Goal: Find specific page/section: Find specific page/section

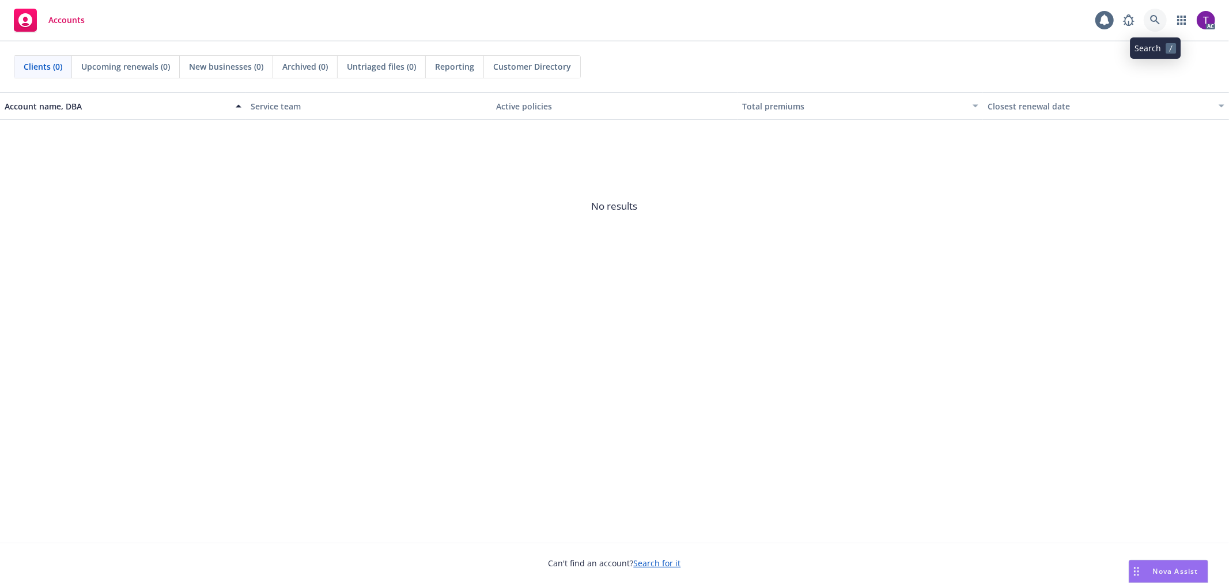
click at [1151, 21] on icon at bounding box center [1155, 20] width 10 height 10
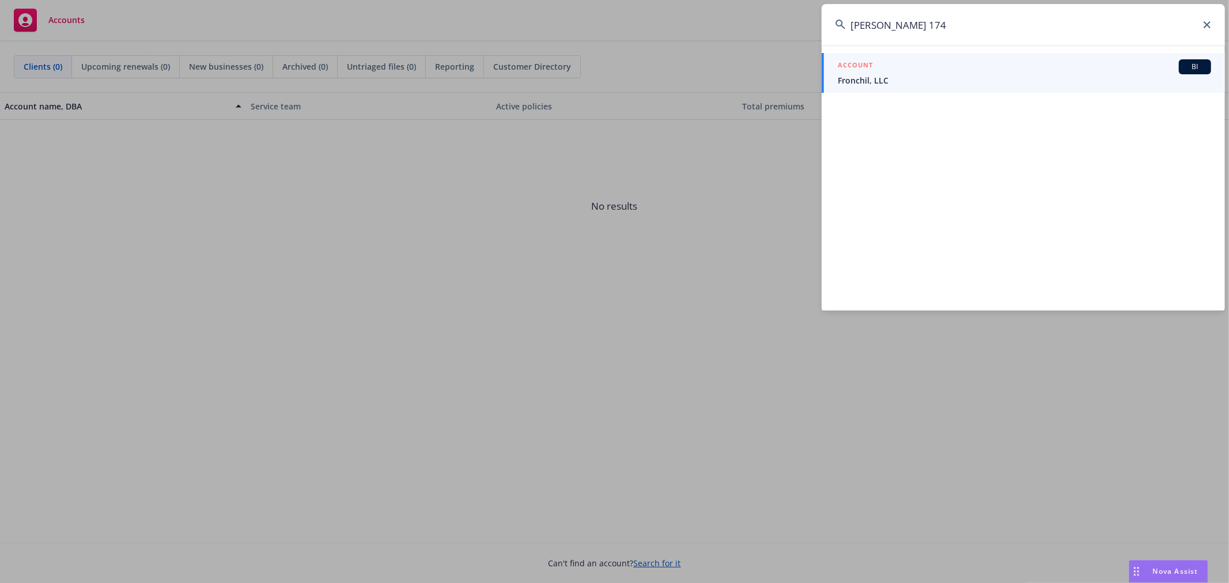
type input "[PERSON_NAME] 174"
click at [879, 70] on div "ACCOUNT BI" at bounding box center [1024, 66] width 373 height 15
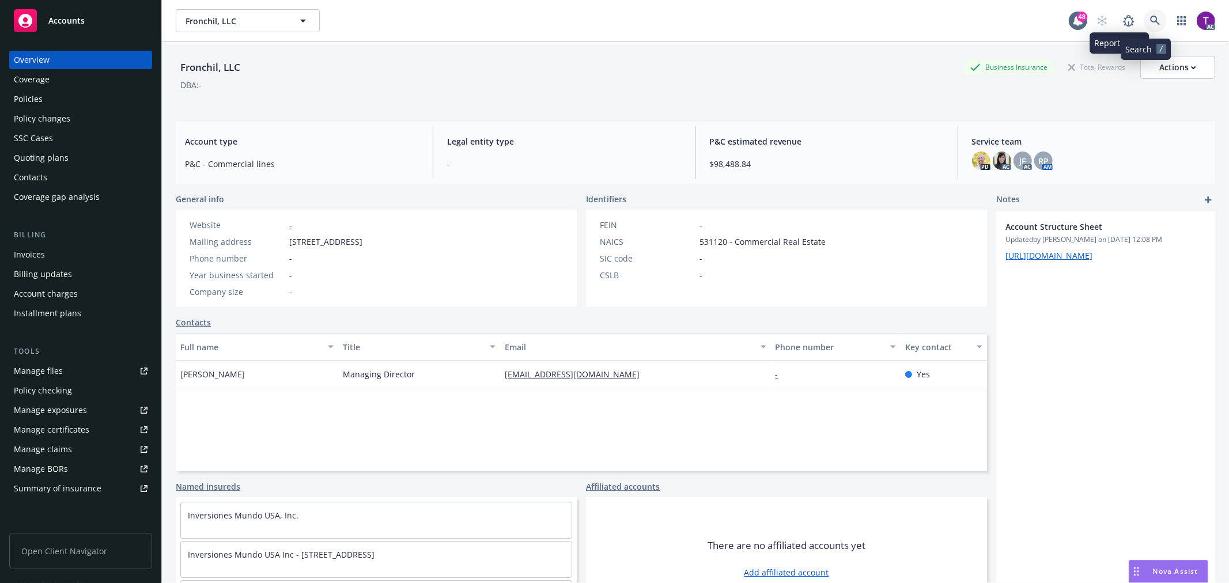
click at [1150, 17] on icon at bounding box center [1155, 21] width 10 height 10
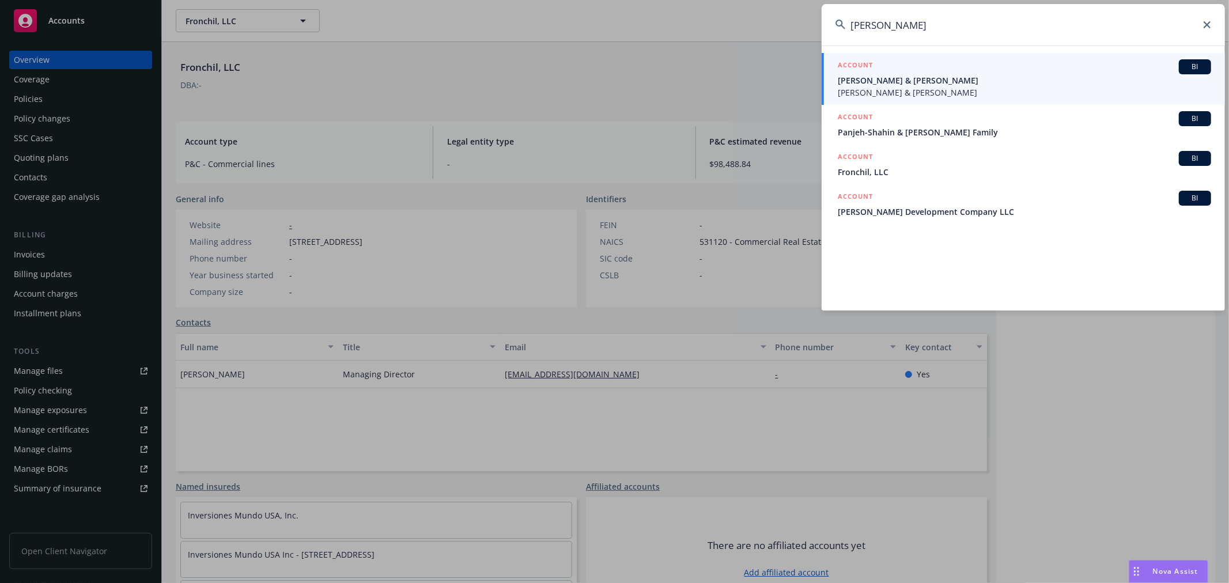
drag, startPoint x: 916, startPoint y: 27, endPoint x: 776, endPoint y: -4, distance: 143.5
click at [776, 0] on html "Accounts Overview Coverage Policies Policy changes SSC Cases Quoting plans Cont…" at bounding box center [614, 291] width 1229 height 583
paste input "Yarim"
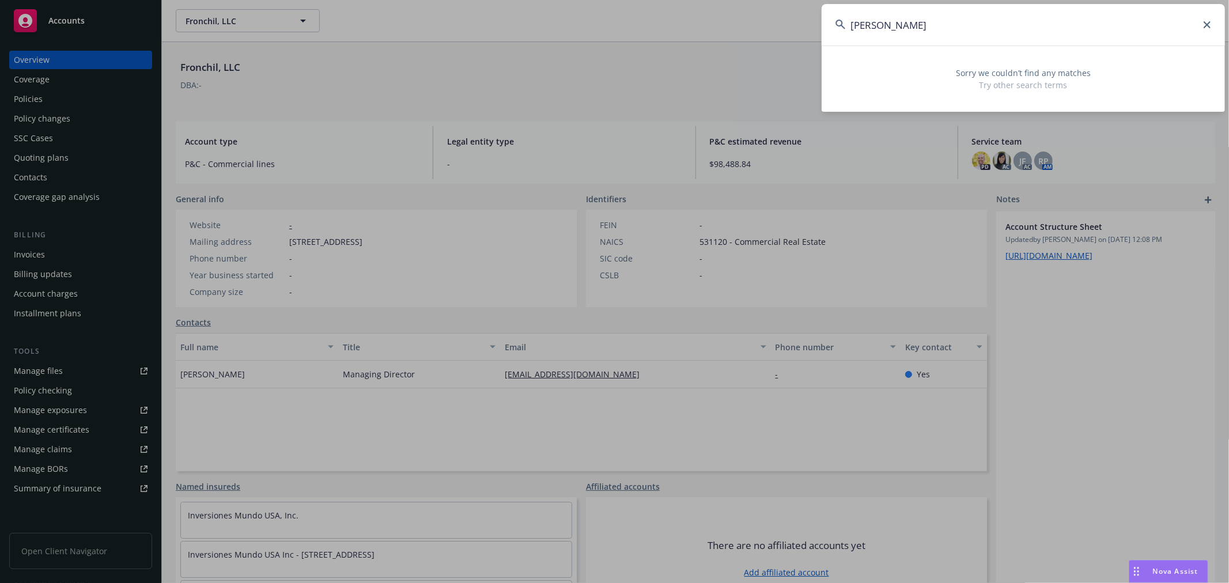
drag, startPoint x: 916, startPoint y: 14, endPoint x: 807, endPoint y: 4, distance: 110.0
click at [807, 4] on div "[PERSON_NAME] Sorry we couldn’t find any matches Try other search terms" at bounding box center [614, 291] width 1229 height 583
paste input "[PERSON_NAME]"
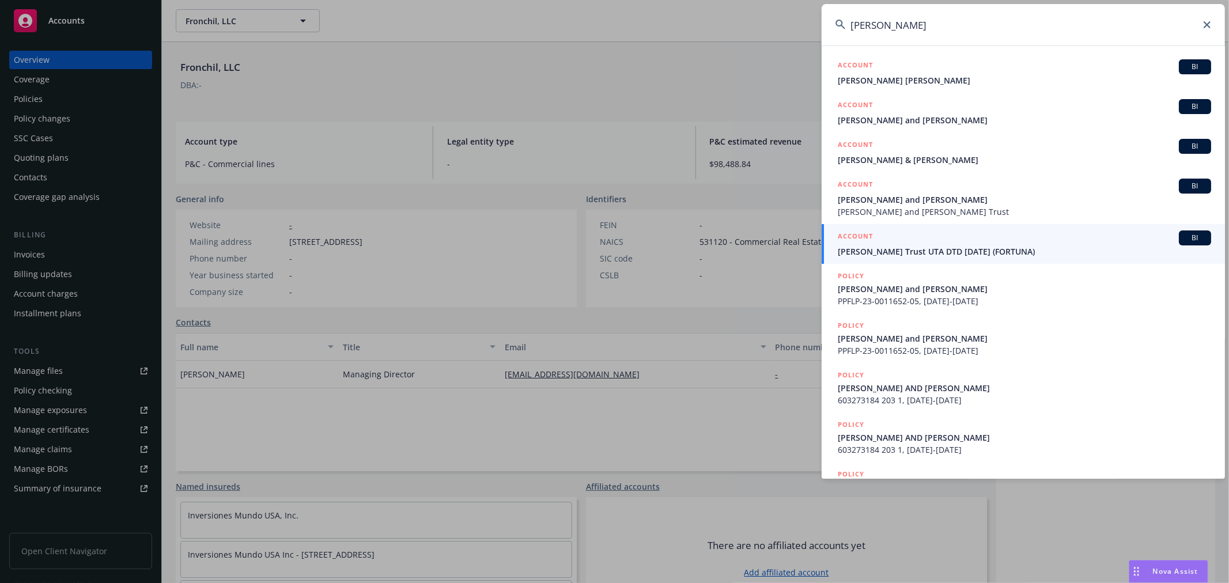
drag, startPoint x: 940, startPoint y: 31, endPoint x: 932, endPoint y: 31, distance: 8.1
click at [940, 31] on input "[PERSON_NAME]" at bounding box center [1023, 24] width 403 height 41
drag, startPoint x: 925, startPoint y: 31, endPoint x: 732, endPoint y: -1, distance: 195.2
click at [732, 0] on html "Accounts Overview Coverage Policies Policy changes SSC Cases Quoting plans Cont…" at bounding box center [614, 291] width 1229 height 583
paste input "Metropolis Master Condominium Owners Association and Metropolis II Condominium …"
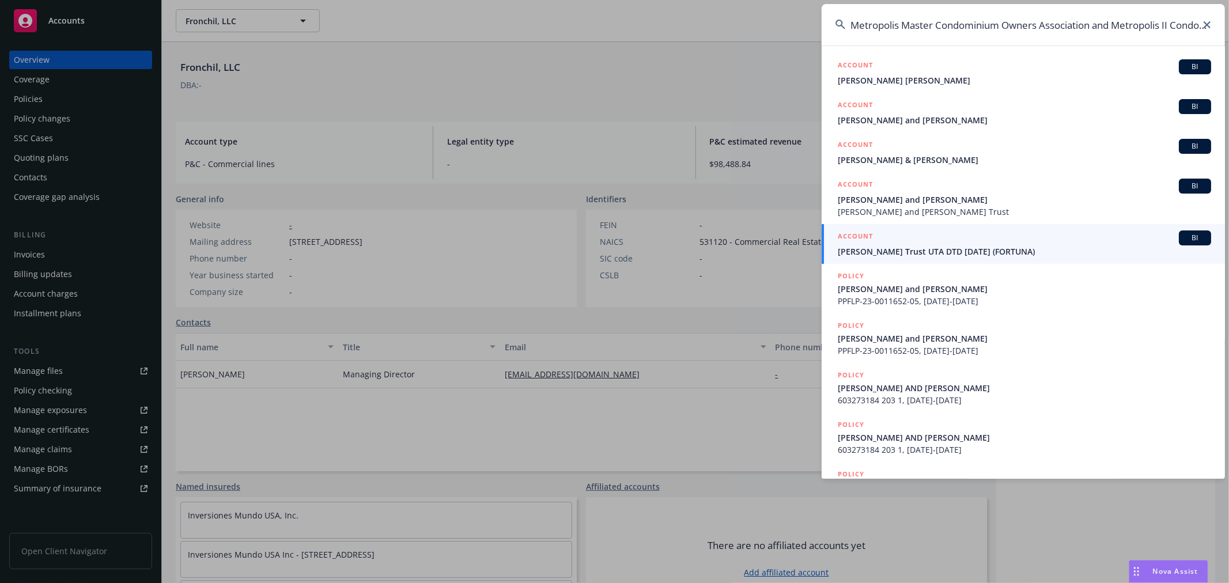
scroll to position [0, 127]
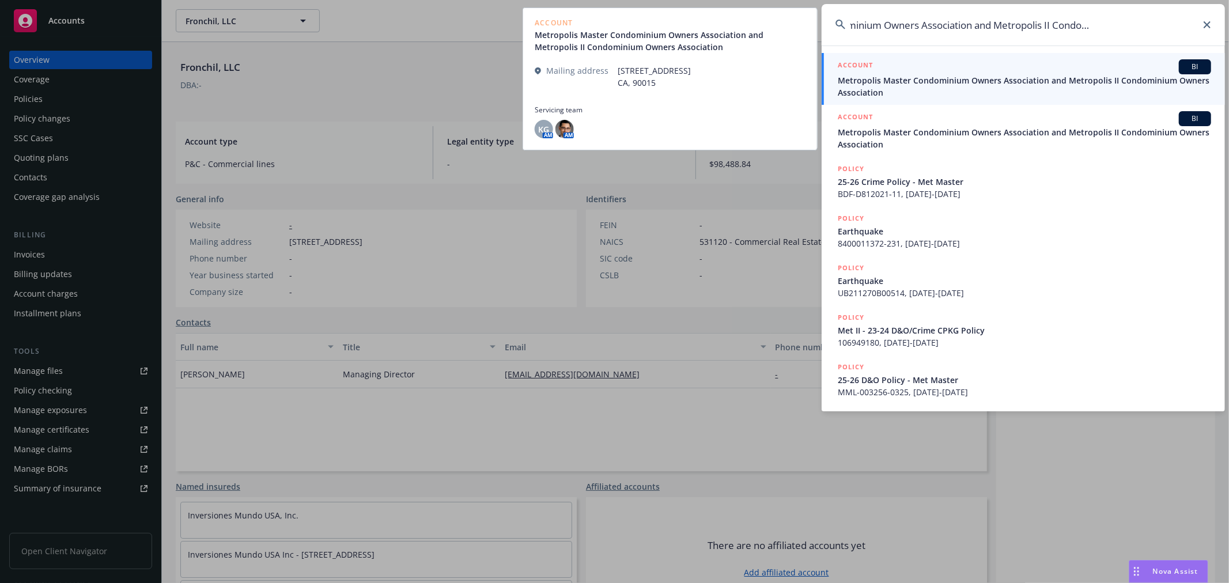
type input "Metropolis Master Condominium Owners Association and Metropolis II Condominium …"
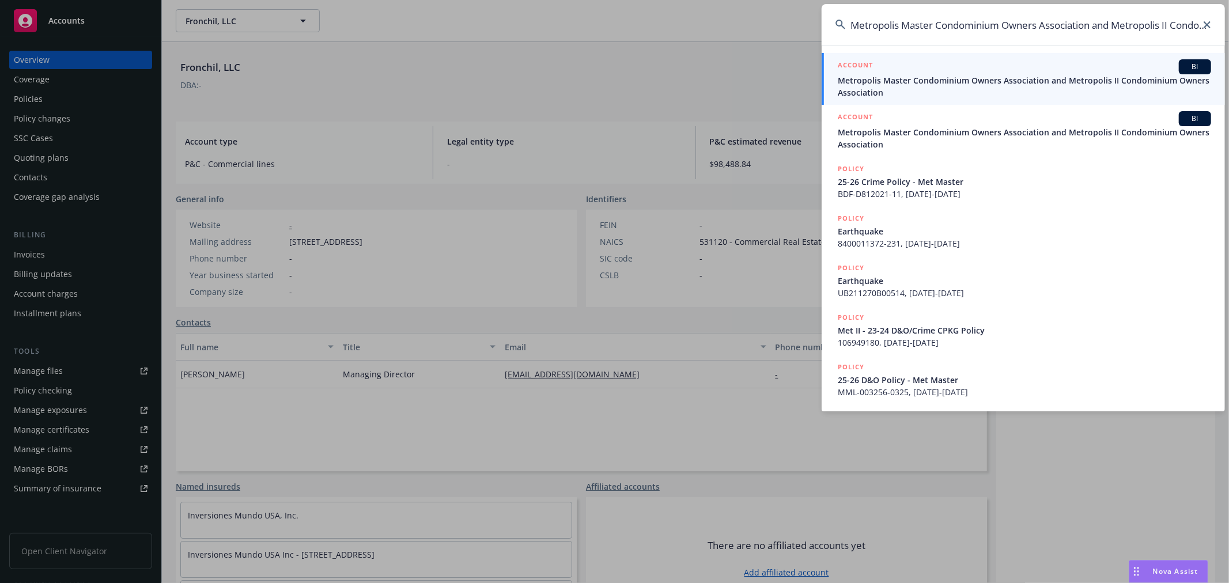
click at [886, 82] on span "Metropolis Master Condominium Owners Association and Metropolis II Condominium …" at bounding box center [1024, 86] width 373 height 24
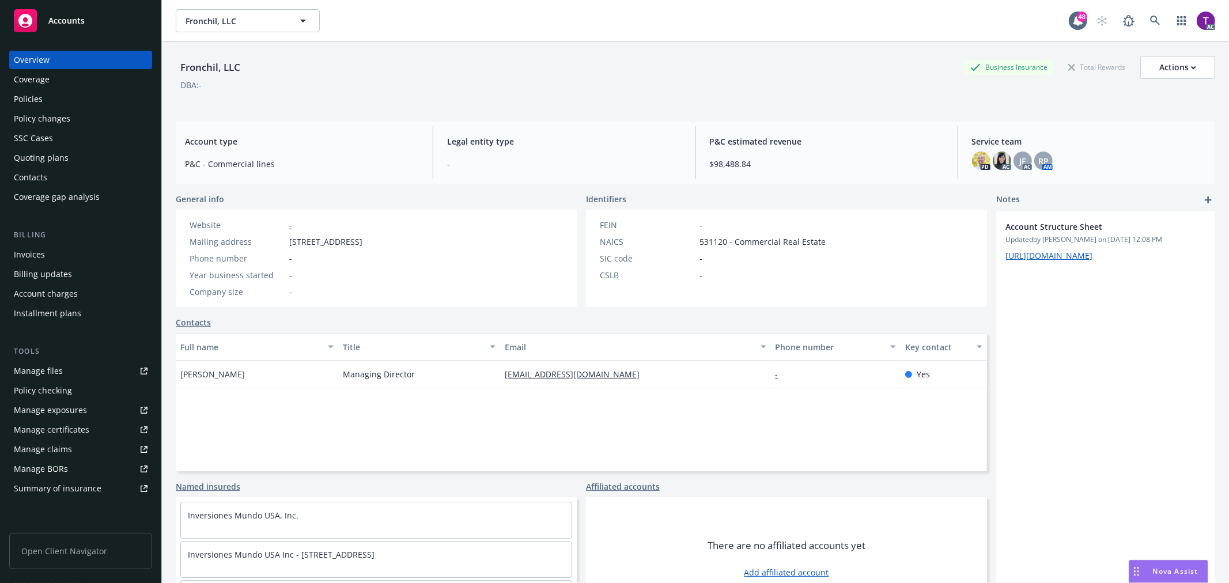
click at [43, 250] on div "Invoices" at bounding box center [29, 254] width 31 height 18
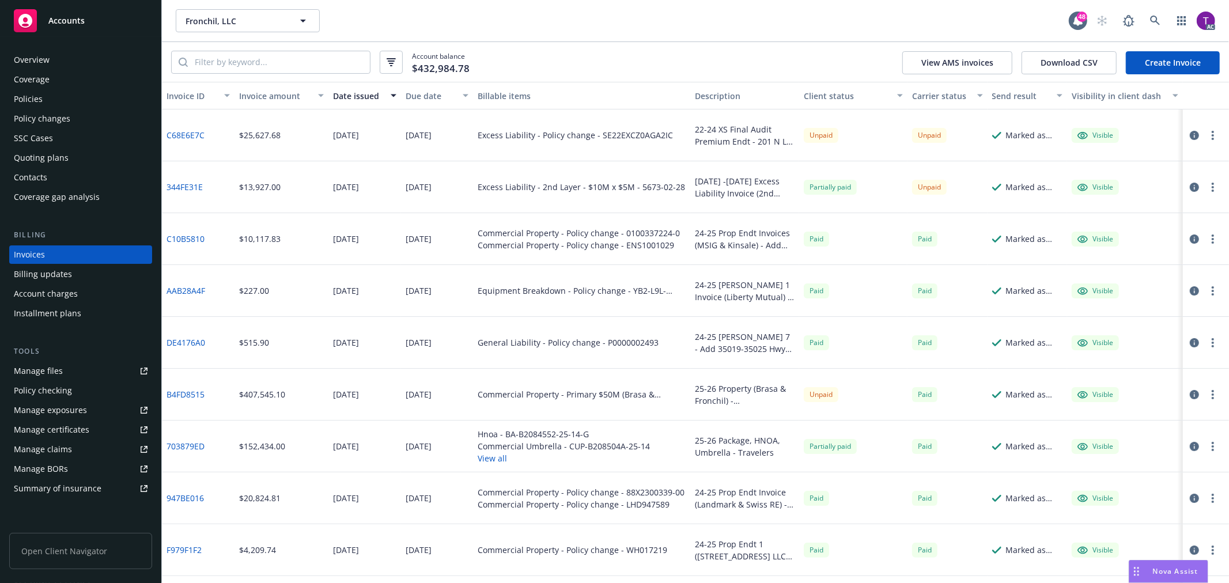
click at [264, 91] on div "Invoice amount" at bounding box center [275, 96] width 72 height 12
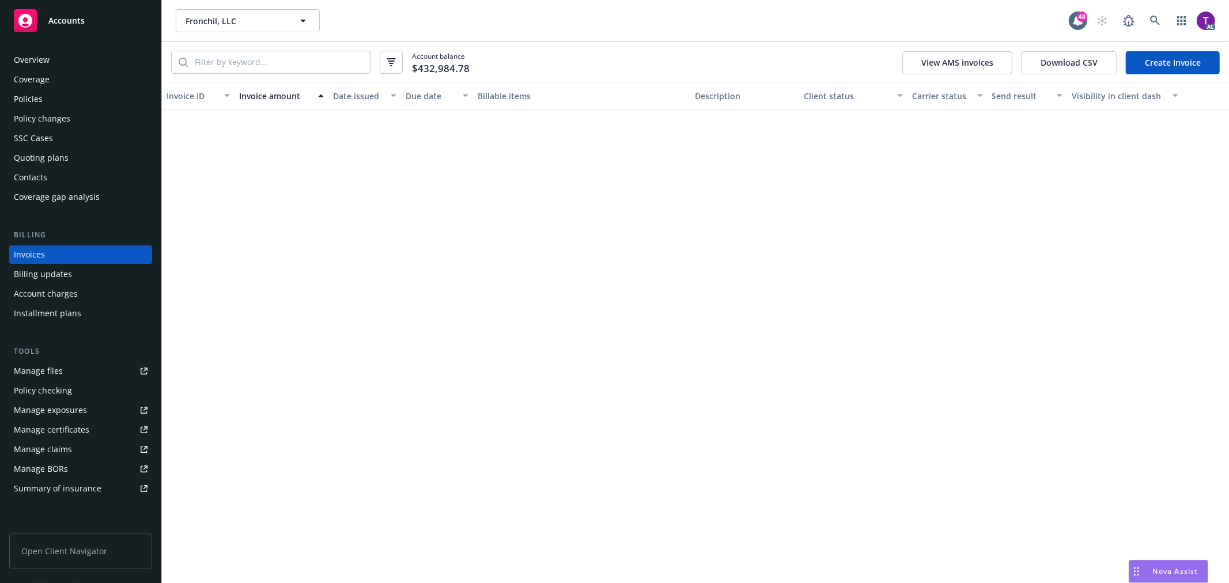
scroll to position [1963, 0]
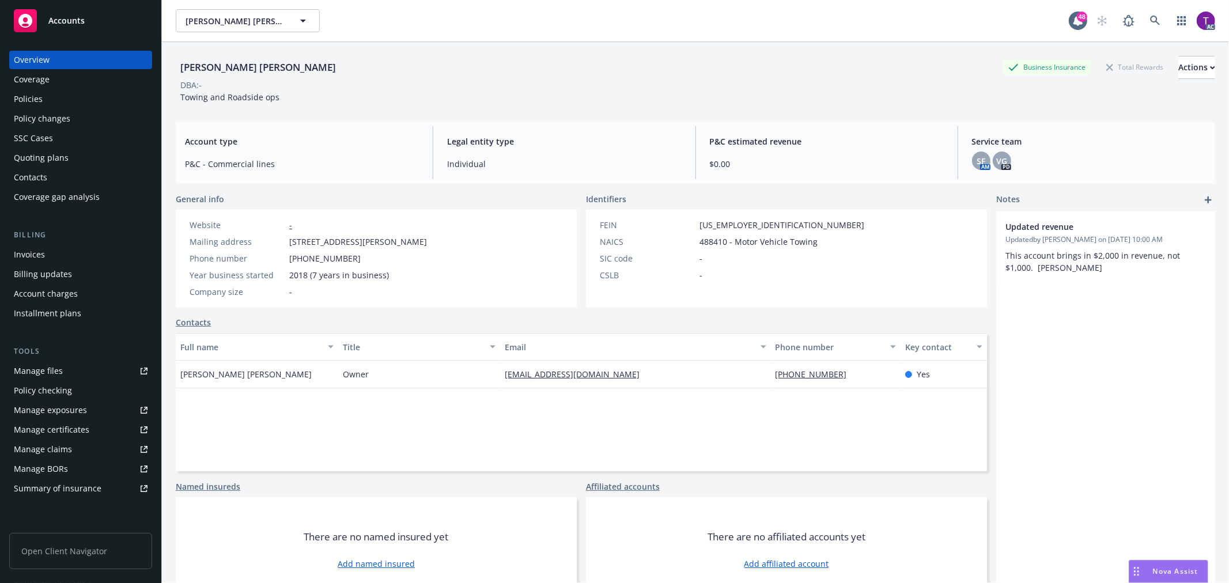
click at [39, 260] on div "Invoices" at bounding box center [29, 254] width 31 height 18
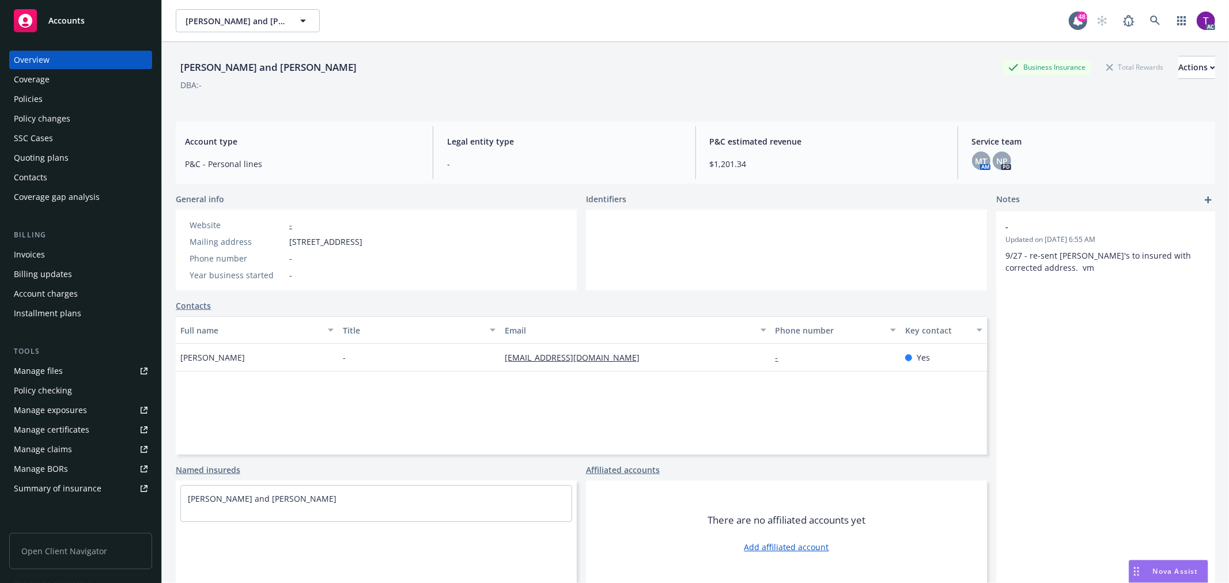
click at [41, 245] on div "Invoices" at bounding box center [29, 254] width 31 height 18
